Goal: Task Accomplishment & Management: Complete application form

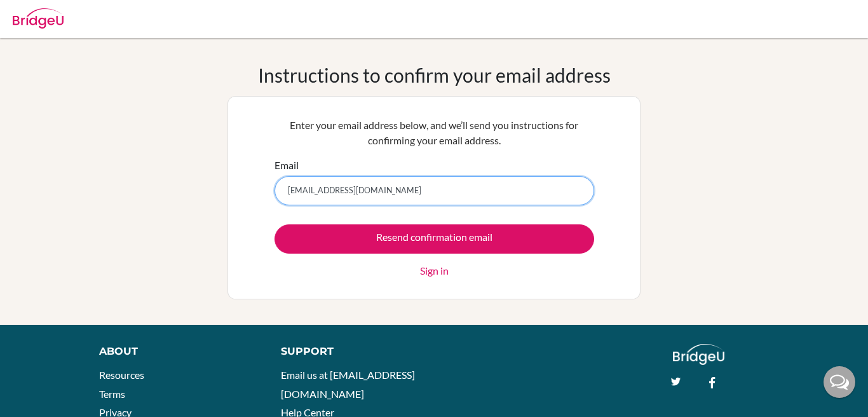
type input "[EMAIL_ADDRESS][DOMAIN_NAME]"
click at [275, 224] on input "Resend confirmation email" at bounding box center [435, 238] width 320 height 29
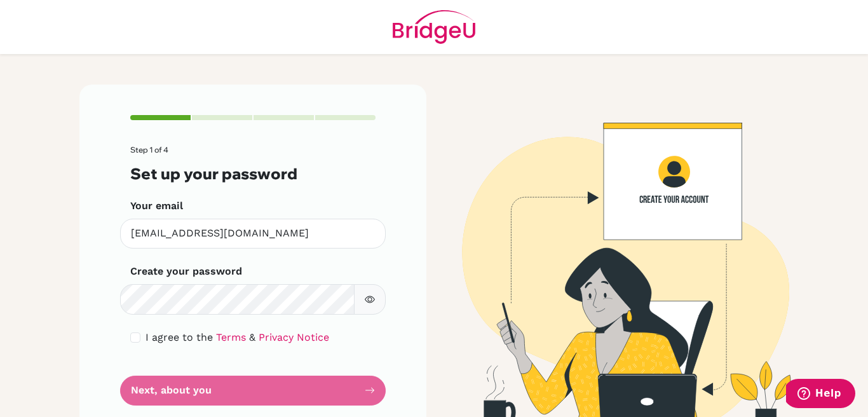
click at [374, 301] on icon "button" at bounding box center [370, 299] width 10 height 7
click at [139, 338] on input "checkbox" at bounding box center [135, 337] width 10 height 10
checkbox input "true"
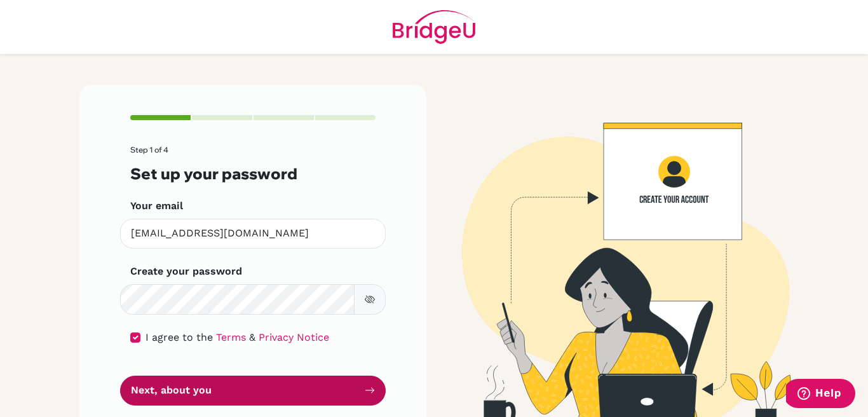
click at [182, 393] on button "Next, about you" at bounding box center [253, 391] width 266 height 30
